Goal: Task Accomplishment & Management: Manage account settings

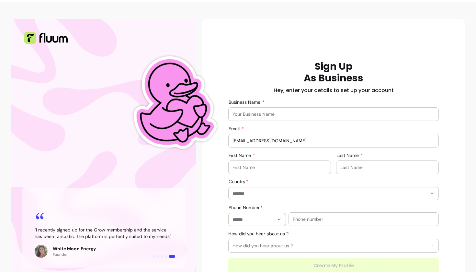
scroll to position [16, 0]
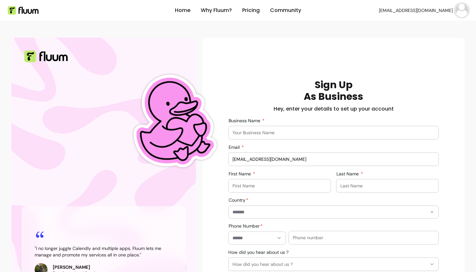
click at [459, 12] on img at bounding box center [461, 10] width 13 height 13
click at [423, 55] on li "Log Out" at bounding box center [435, 59] width 60 height 10
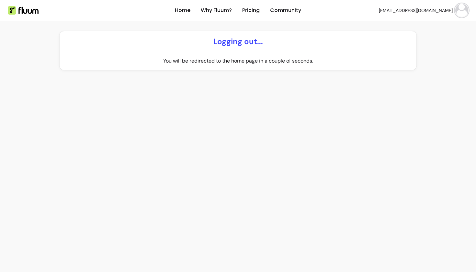
click at [471, 9] on header "Home Why Fluum? Pricing Community [EMAIL_ADDRESS][DOMAIN_NAME] open navigation …" at bounding box center [238, 10] width 476 height 21
click at [465, 10] on link "Sign Up" at bounding box center [455, 10] width 26 height 12
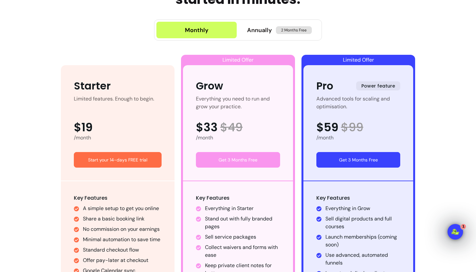
scroll to position [328, 0]
